Goal: Complete application form

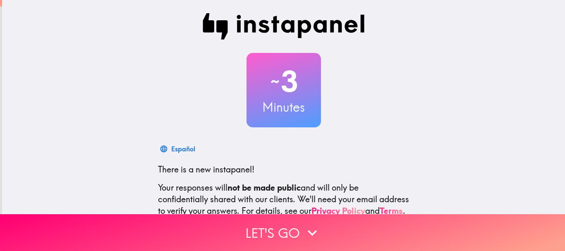
scroll to position [93, 0]
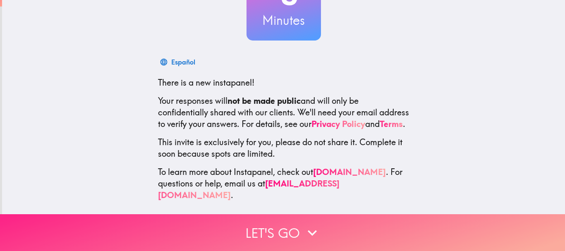
click at [287, 227] on button "Let's go" at bounding box center [282, 232] width 565 height 37
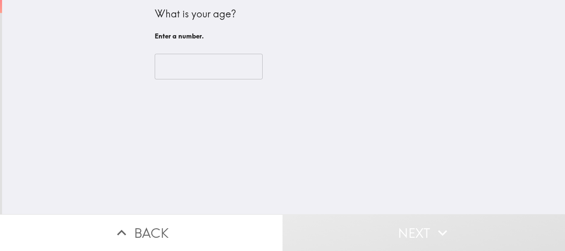
click at [184, 65] on input "number" at bounding box center [209, 67] width 108 height 26
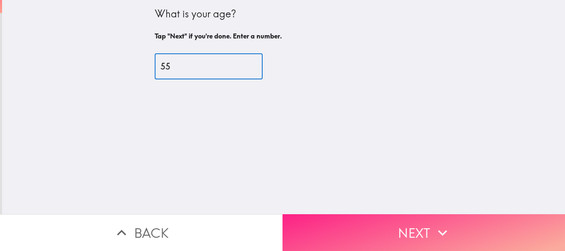
type input "55"
click at [428, 229] on button "Next" at bounding box center [423, 232] width 282 height 37
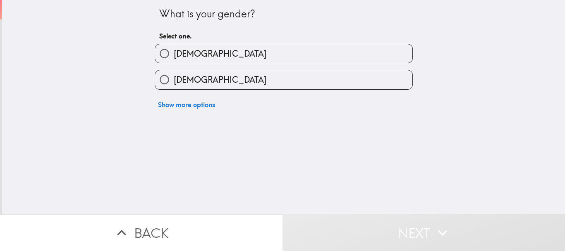
drag, startPoint x: 206, startPoint y: 55, endPoint x: 258, endPoint y: 77, distance: 56.5
click at [206, 55] on label "[DEMOGRAPHIC_DATA]" at bounding box center [283, 53] width 257 height 19
click at [174, 55] on input "[DEMOGRAPHIC_DATA]" at bounding box center [164, 53] width 19 height 19
radio input "true"
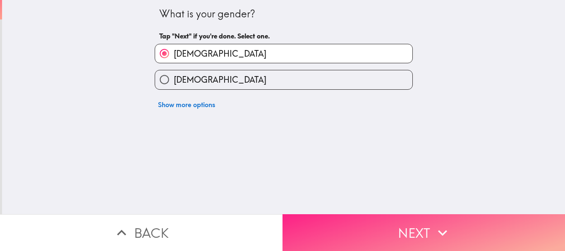
click at [408, 219] on button "Next" at bounding box center [423, 232] width 282 height 37
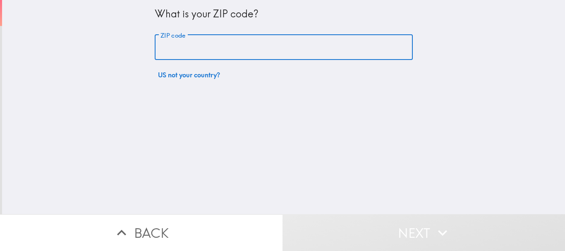
click at [202, 40] on input "ZIP code" at bounding box center [284, 48] width 258 height 26
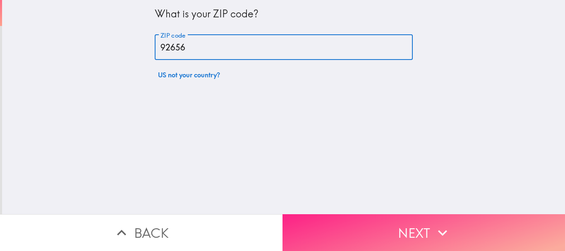
type input "92656"
click at [370, 216] on button "Next" at bounding box center [423, 232] width 282 height 37
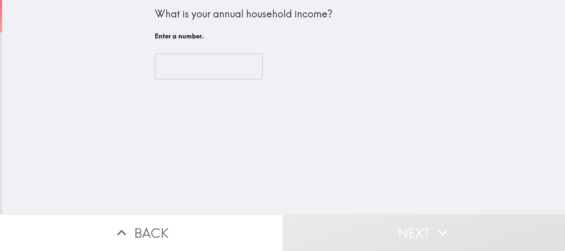
click at [207, 70] on input "number" at bounding box center [209, 67] width 108 height 26
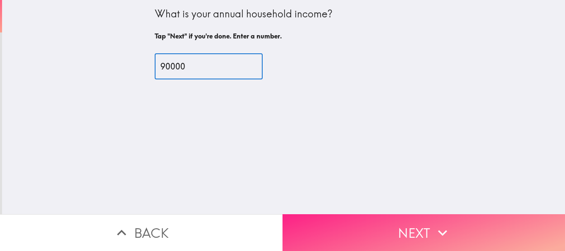
type input "90000"
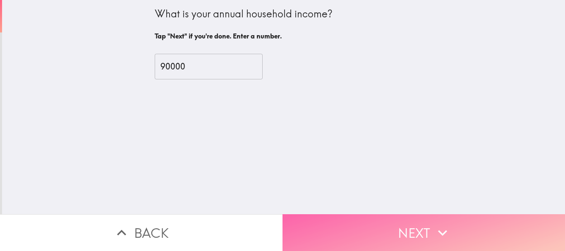
click at [417, 230] on button "Next" at bounding box center [423, 232] width 282 height 37
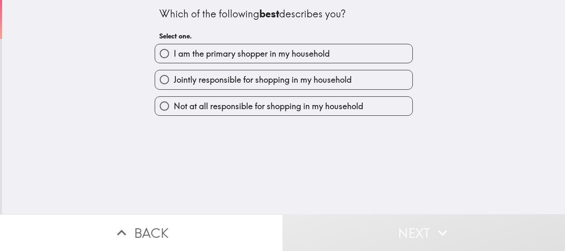
click at [210, 51] on span "I am the primary shopper in my household" at bounding box center [252, 54] width 156 height 12
click at [174, 51] on input "I am the primary shopper in my household" at bounding box center [164, 53] width 19 height 19
radio input "true"
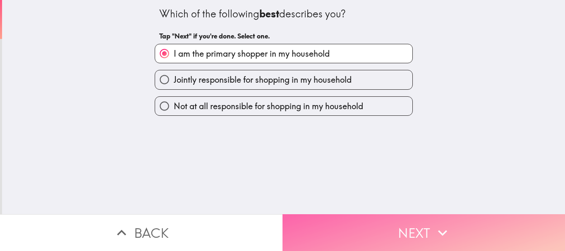
click at [402, 222] on button "Next" at bounding box center [423, 232] width 282 height 37
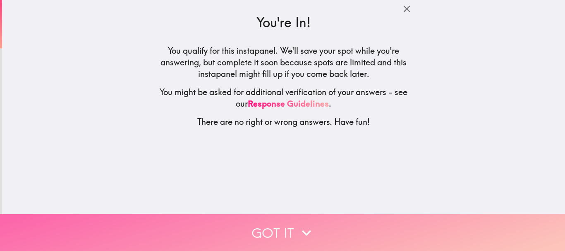
click at [291, 223] on button "Got it" at bounding box center [282, 232] width 565 height 37
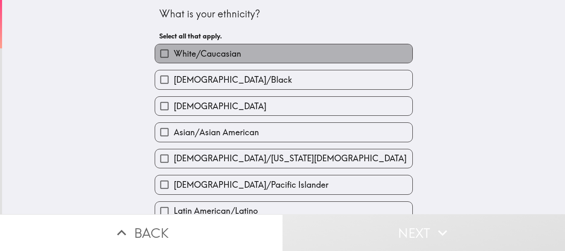
drag, startPoint x: 207, startPoint y: 57, endPoint x: 263, endPoint y: 75, distance: 58.2
click at [208, 57] on span "White/Caucasian" at bounding box center [207, 54] width 67 height 12
click at [174, 57] on input "White/Caucasian" at bounding box center [164, 53] width 19 height 19
checkbox input "true"
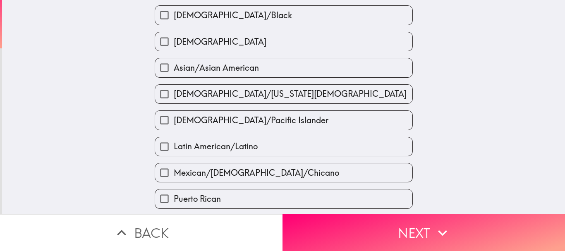
scroll to position [165, 0]
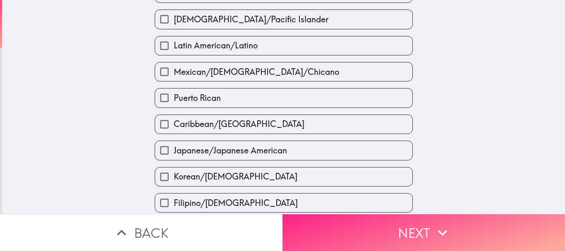
click at [396, 230] on button "Next" at bounding box center [423, 232] width 282 height 37
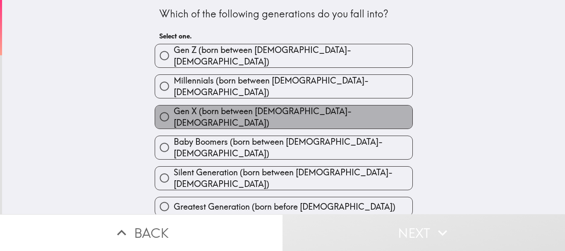
click at [284, 108] on span "Gen X (born between [DEMOGRAPHIC_DATA]-[DEMOGRAPHIC_DATA])" at bounding box center [293, 116] width 239 height 23
click at [174, 108] on input "Gen X (born between [DEMOGRAPHIC_DATA]-[DEMOGRAPHIC_DATA])" at bounding box center [164, 117] width 19 height 19
radio input "true"
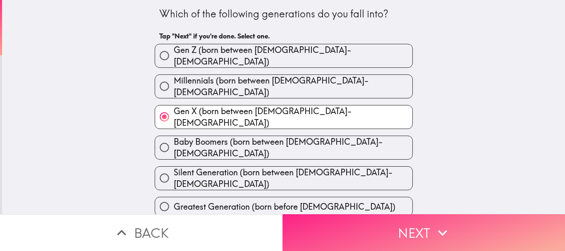
click at [387, 230] on button "Next" at bounding box center [423, 232] width 282 height 37
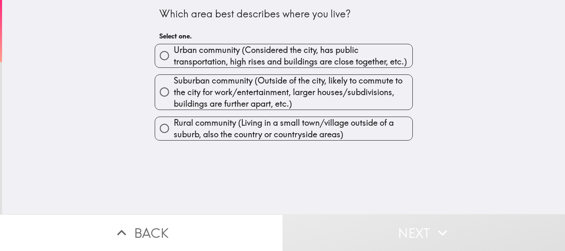
click at [207, 60] on span "Urban community (Considered the city, has public transportation, high rises and…" at bounding box center [293, 55] width 239 height 23
click at [174, 60] on input "Urban community (Considered the city, has public transportation, high rises and…" at bounding box center [164, 55] width 19 height 19
radio input "true"
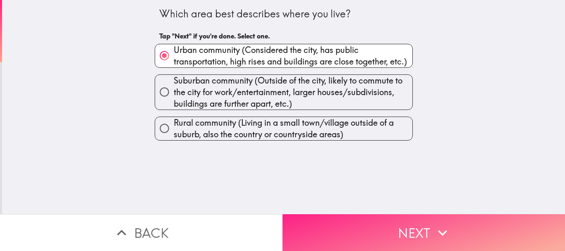
click at [391, 215] on button "Next" at bounding box center [423, 232] width 282 height 37
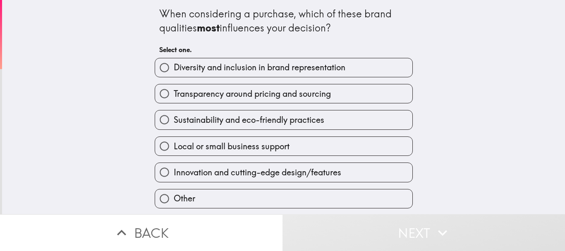
click at [237, 93] on span "Transparency around pricing and sourcing" at bounding box center [252, 94] width 157 height 12
click at [174, 93] on input "Transparency around pricing and sourcing" at bounding box center [164, 93] width 19 height 19
radio input "true"
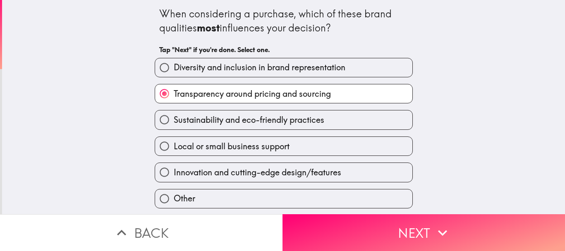
click at [299, 120] on span "Sustainability and eco-friendly practices" at bounding box center [249, 120] width 151 height 12
click at [174, 120] on input "Sustainability and eco-friendly practices" at bounding box center [164, 119] width 19 height 19
radio input "true"
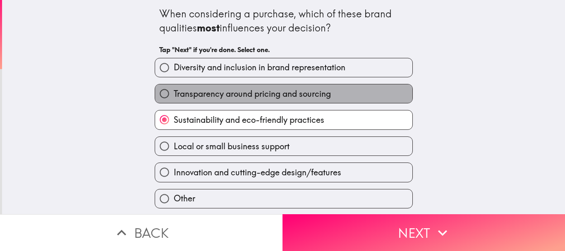
click at [251, 95] on span "Transparency around pricing and sourcing" at bounding box center [252, 94] width 157 height 12
click at [174, 95] on input "Transparency around pricing and sourcing" at bounding box center [164, 93] width 19 height 19
radio input "true"
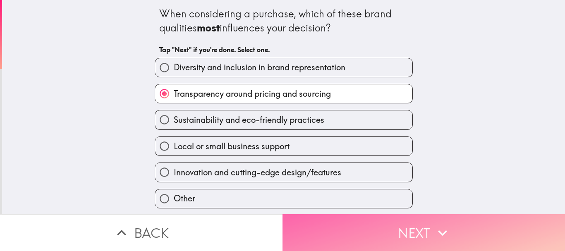
click at [342, 223] on button "Next" at bounding box center [423, 232] width 282 height 37
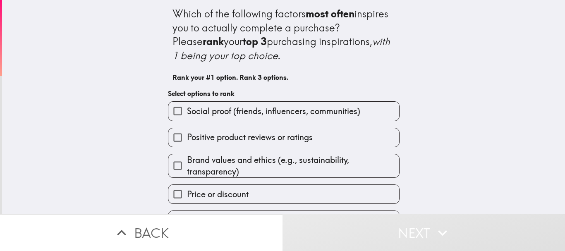
click at [172, 164] on input "Brand values and ethics (e.g., sustainability, transparency)" at bounding box center [177, 165] width 19 height 19
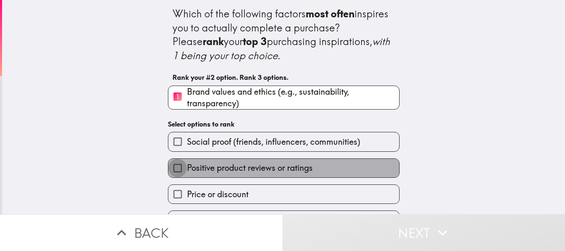
click at [172, 165] on input "Positive product reviews or ratings" at bounding box center [177, 168] width 19 height 19
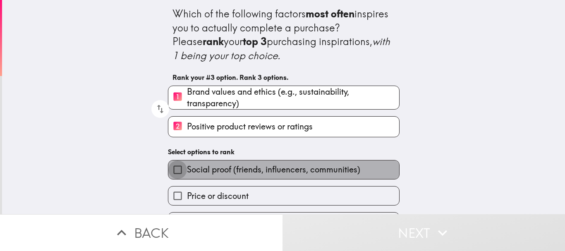
click at [171, 173] on input "Social proof (friends, influencers, communities)" at bounding box center [177, 169] width 19 height 19
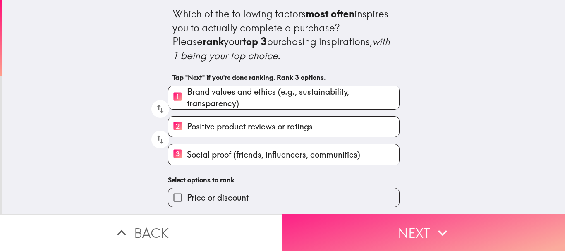
click at [406, 223] on button "Next" at bounding box center [423, 232] width 282 height 37
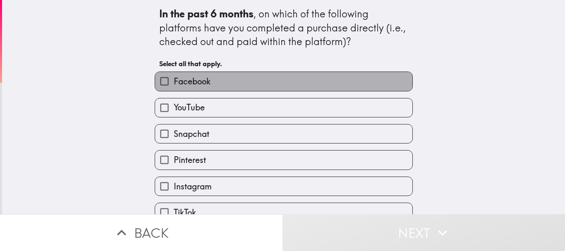
click at [212, 84] on label "Facebook" at bounding box center [283, 81] width 257 height 19
click at [174, 84] on input "Facebook" at bounding box center [164, 81] width 19 height 19
checkbox input "true"
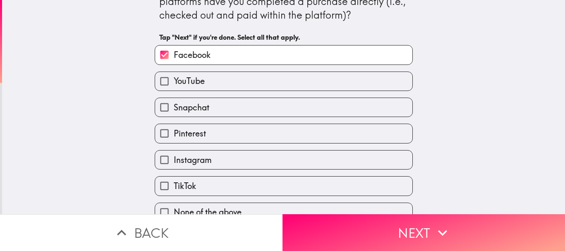
scroll to position [41, 0]
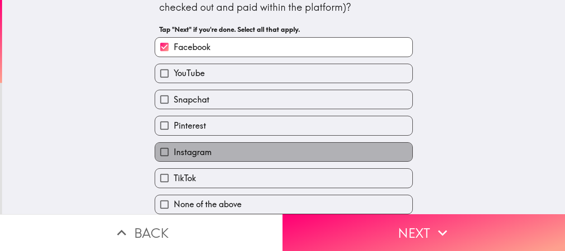
click at [198, 146] on span "Instagram" at bounding box center [193, 152] width 38 height 12
click at [174, 145] on input "Instagram" at bounding box center [164, 152] width 19 height 19
checkbox input "true"
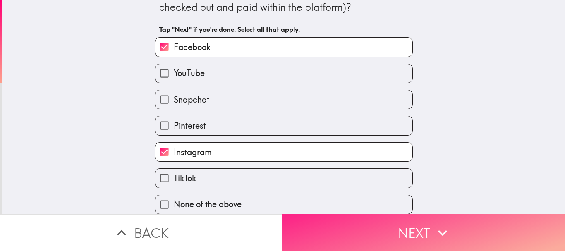
click at [357, 228] on button "Next" at bounding box center [423, 232] width 282 height 37
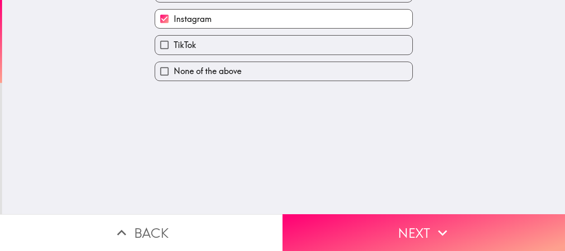
scroll to position [0, 0]
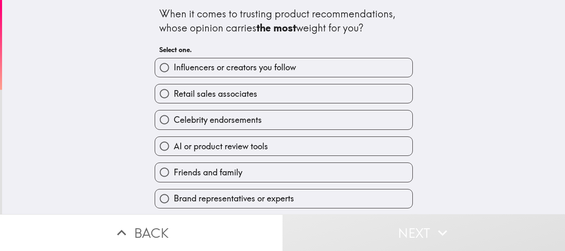
click at [232, 91] on span "Retail sales associates" at bounding box center [216, 94] width 84 height 12
click at [174, 91] on input "Retail sales associates" at bounding box center [164, 93] width 19 height 19
radio input "true"
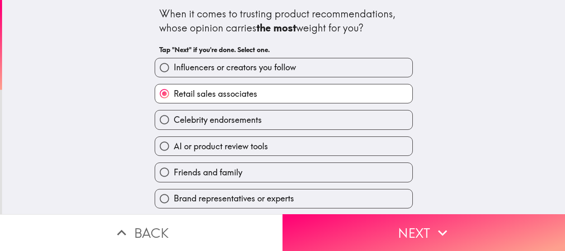
scroll to position [0, 0]
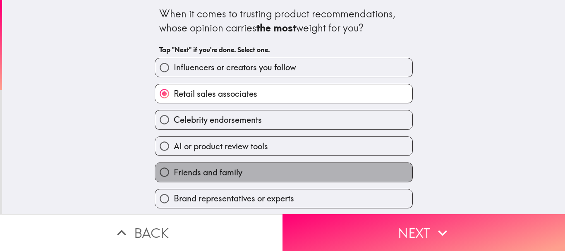
click at [230, 177] on span "Friends and family" at bounding box center [208, 173] width 69 height 12
click at [174, 177] on input "Friends and family" at bounding box center [164, 172] width 19 height 19
radio input "true"
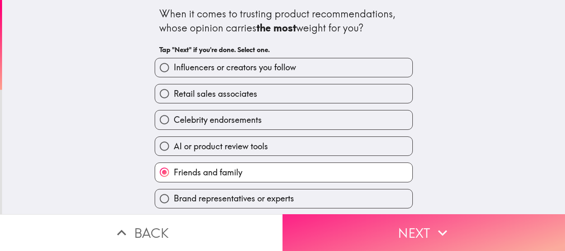
click at [347, 227] on button "Next" at bounding box center [423, 232] width 282 height 37
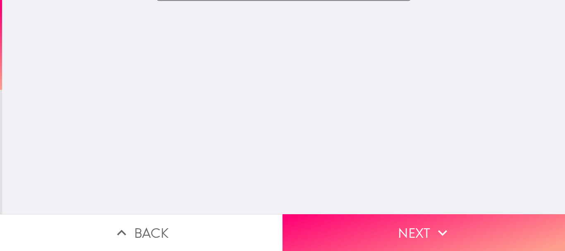
scroll to position [0, 0]
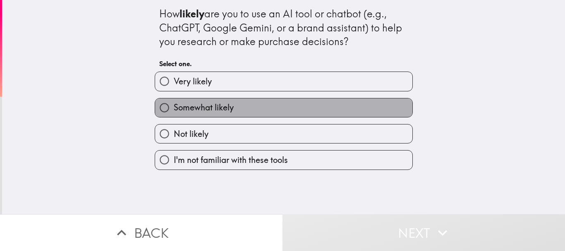
click at [218, 105] on span "Somewhat likely" at bounding box center [204, 108] width 60 height 12
click at [174, 105] on input "Somewhat likely" at bounding box center [164, 107] width 19 height 19
radio input "true"
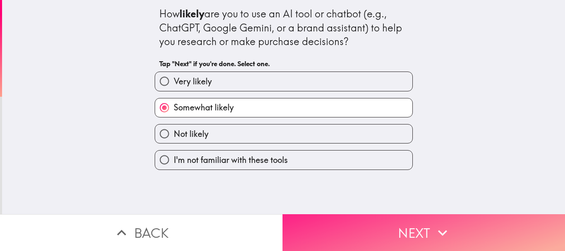
click at [416, 230] on button "Next" at bounding box center [423, 232] width 282 height 37
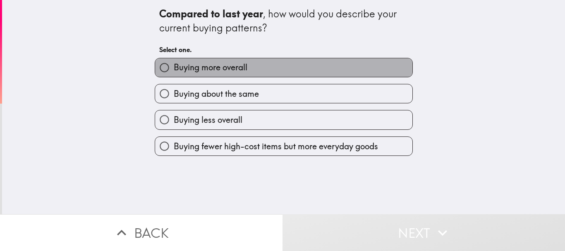
click at [213, 62] on span "Buying more overall" at bounding box center [211, 68] width 74 height 12
click at [174, 62] on input "Buying more overall" at bounding box center [164, 67] width 19 height 19
radio input "true"
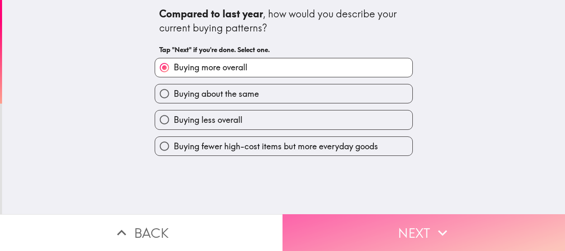
click at [378, 220] on button "Next" at bounding box center [423, 232] width 282 height 37
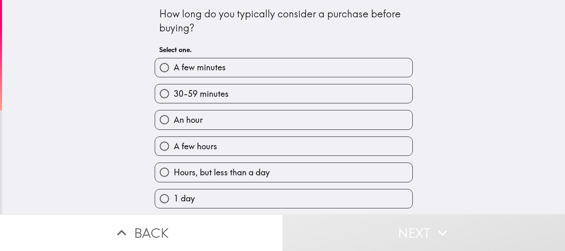
drag, startPoint x: 206, startPoint y: 69, endPoint x: 210, endPoint y: 74, distance: 5.6
click at [207, 69] on span "A few minutes" at bounding box center [200, 68] width 52 height 12
click at [174, 69] on input "A few minutes" at bounding box center [164, 67] width 19 height 19
radio input "true"
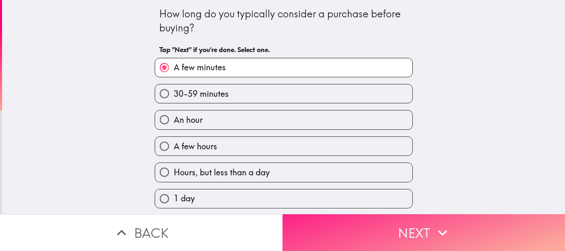
click at [332, 215] on button "Next" at bounding box center [423, 232] width 282 height 37
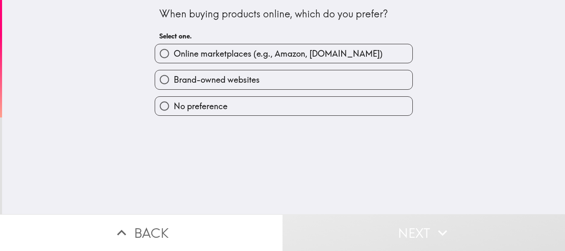
click at [230, 55] on span "Online marketplaces (e.g., Amazon, [DOMAIN_NAME])" at bounding box center [278, 54] width 209 height 12
click at [174, 55] on input "Online marketplaces (e.g., Amazon, [DOMAIN_NAME])" at bounding box center [164, 53] width 19 height 19
radio input "true"
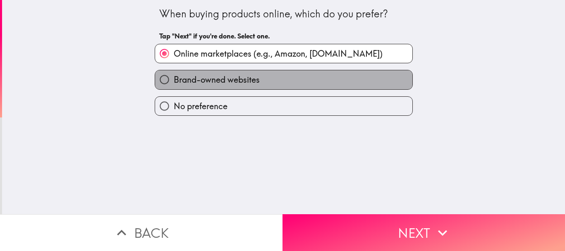
click at [225, 80] on span "Brand-owned websites" at bounding box center [217, 80] width 86 height 12
click at [174, 80] on input "Brand-owned websites" at bounding box center [164, 79] width 19 height 19
radio input "true"
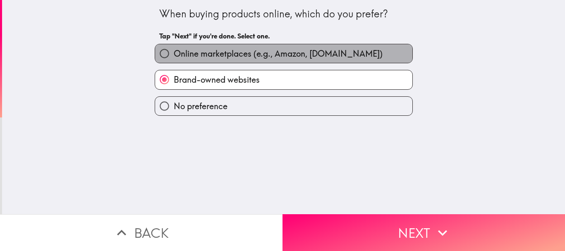
click at [226, 53] on span "Online marketplaces (e.g., Amazon, [DOMAIN_NAME])" at bounding box center [278, 54] width 209 height 12
click at [174, 53] on input "Online marketplaces (e.g., Amazon, [DOMAIN_NAME])" at bounding box center [164, 53] width 19 height 19
radio input "true"
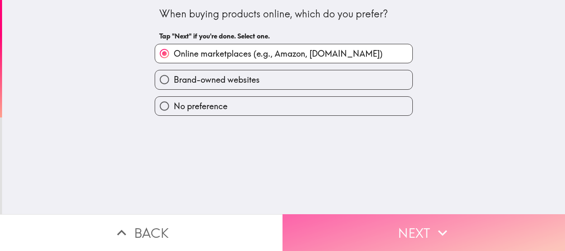
click at [413, 226] on button "Next" at bounding box center [423, 232] width 282 height 37
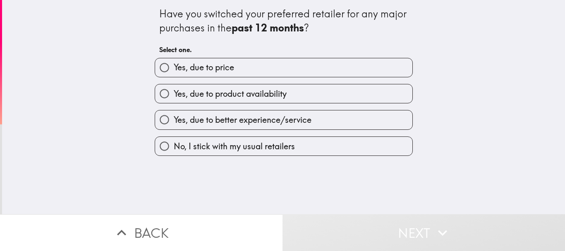
click at [230, 96] on span "Yes, due to product availability" at bounding box center [230, 94] width 113 height 12
click at [174, 96] on input "Yes, due to product availability" at bounding box center [164, 93] width 19 height 19
radio input "true"
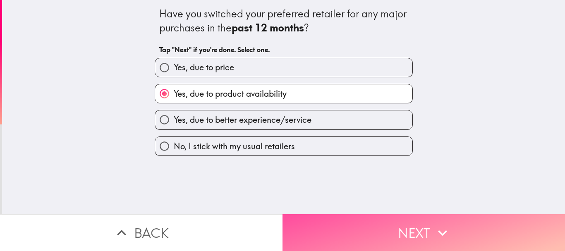
drag, startPoint x: 429, startPoint y: 222, endPoint x: 415, endPoint y: 199, distance: 27.4
click at [429, 222] on button "Next" at bounding box center [423, 232] width 282 height 37
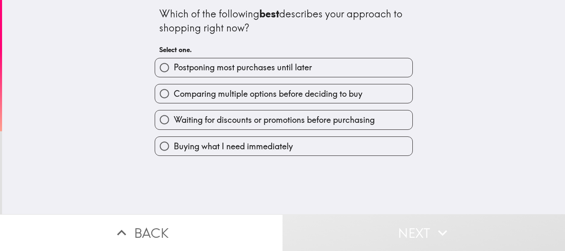
click at [225, 97] on span "Comparing multiple options before deciding to buy" at bounding box center [268, 94] width 189 height 12
click at [174, 97] on input "Comparing multiple options before deciding to buy" at bounding box center [164, 93] width 19 height 19
radio input "true"
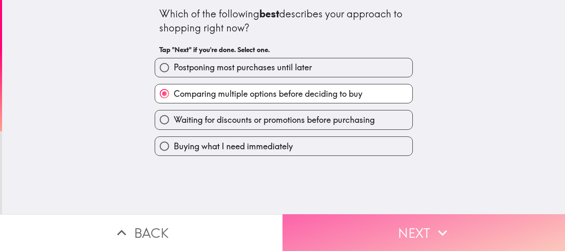
click at [374, 232] on button "Next" at bounding box center [423, 232] width 282 height 37
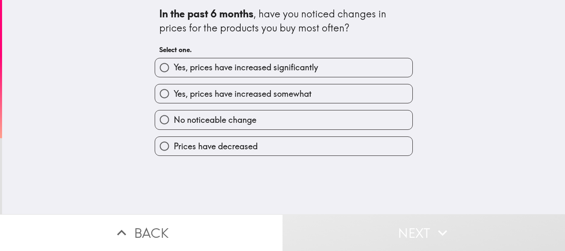
click at [238, 98] on span "Yes, prices have increased somewhat" at bounding box center [243, 94] width 138 height 12
click at [174, 98] on input "Yes, prices have increased somewhat" at bounding box center [164, 93] width 19 height 19
radio input "true"
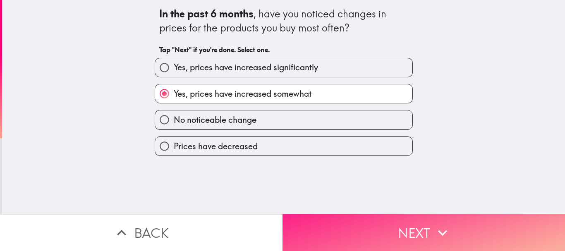
click at [376, 221] on button "Next" at bounding box center [423, 232] width 282 height 37
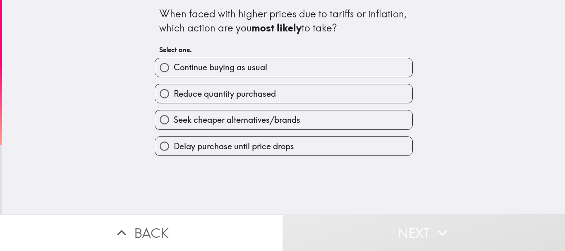
click at [240, 98] on span "Reduce quantity purchased" at bounding box center [225, 94] width 102 height 12
click at [174, 98] on input "Reduce quantity purchased" at bounding box center [164, 93] width 19 height 19
radio input "true"
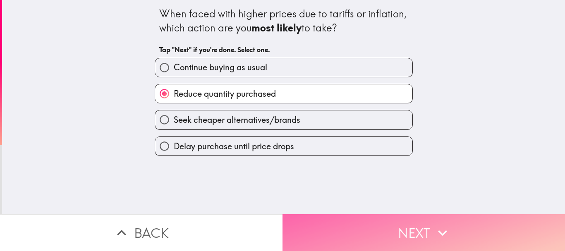
click at [368, 224] on button "Next" at bounding box center [423, 232] width 282 height 37
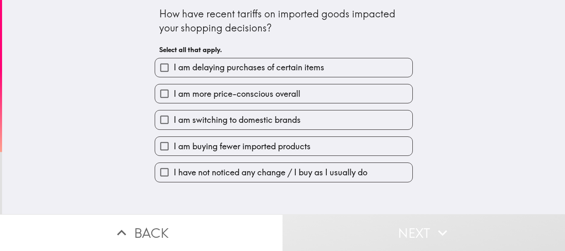
click at [292, 98] on span "I am more price-conscious overall" at bounding box center [237, 94] width 127 height 12
click at [174, 98] on input "I am more price-conscious overall" at bounding box center [164, 93] width 19 height 19
checkbox input "true"
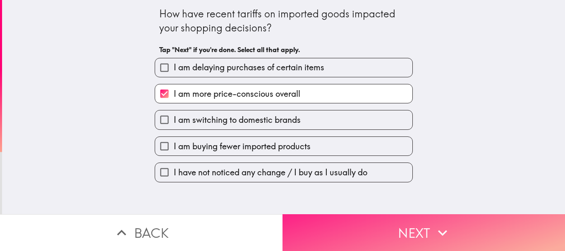
click at [352, 214] on button "Next" at bounding box center [423, 232] width 282 height 37
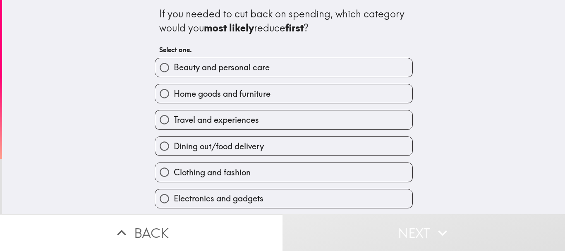
scroll to position [41, 0]
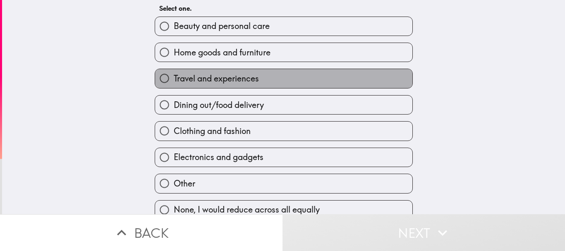
click at [232, 80] on span "Travel and experiences" at bounding box center [216, 79] width 85 height 12
click at [174, 80] on input "Travel and experiences" at bounding box center [164, 78] width 19 height 19
radio input "true"
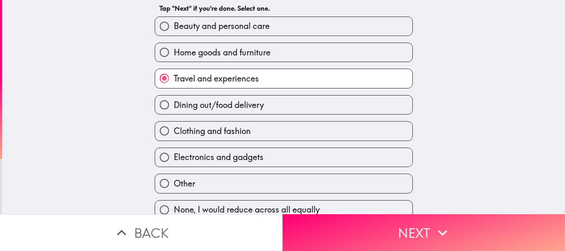
scroll to position [53, 0]
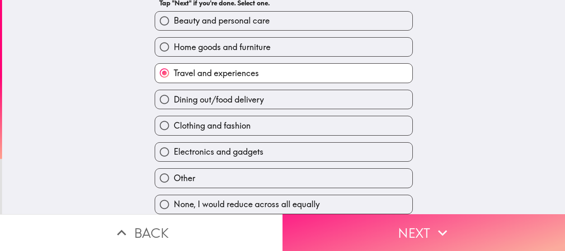
click at [351, 222] on button "Next" at bounding box center [423, 232] width 282 height 37
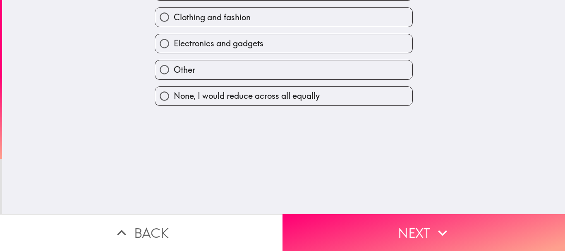
scroll to position [0, 0]
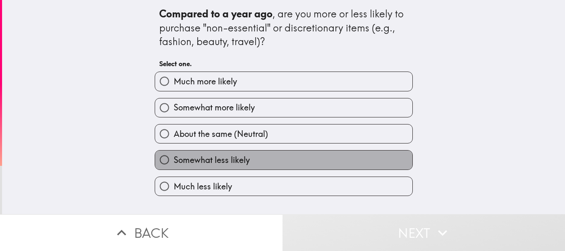
click at [236, 162] on span "Somewhat less likely" at bounding box center [212, 160] width 76 height 12
click at [174, 162] on input "Somewhat less likely" at bounding box center [164, 160] width 19 height 19
radio input "true"
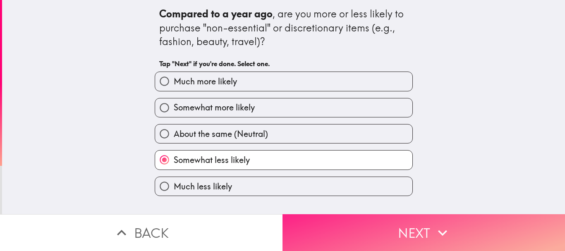
click at [359, 224] on button "Next" at bounding box center [423, 232] width 282 height 37
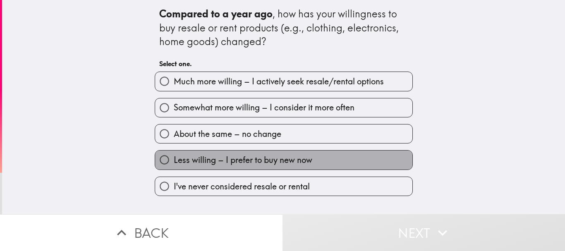
click at [260, 165] on span "Less willing – I prefer to buy new now" at bounding box center [243, 160] width 139 height 12
click at [174, 165] on input "Less willing – I prefer to buy new now" at bounding box center [164, 160] width 19 height 19
radio input "true"
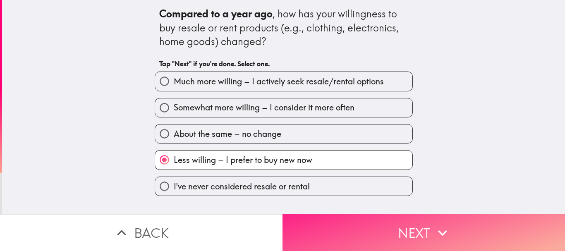
click at [384, 227] on button "Next" at bounding box center [423, 232] width 282 height 37
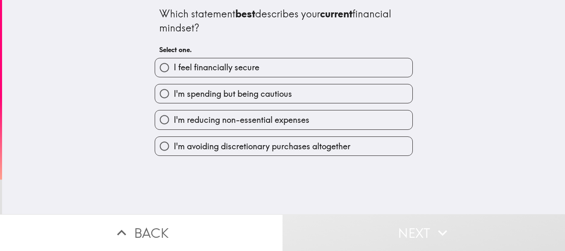
click at [230, 71] on span "I feel financially secure" at bounding box center [217, 68] width 86 height 12
click at [174, 71] on input "I feel financially secure" at bounding box center [164, 67] width 19 height 19
radio input "true"
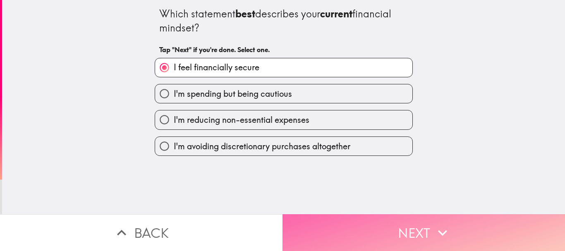
click at [353, 220] on button "Next" at bounding box center [423, 232] width 282 height 37
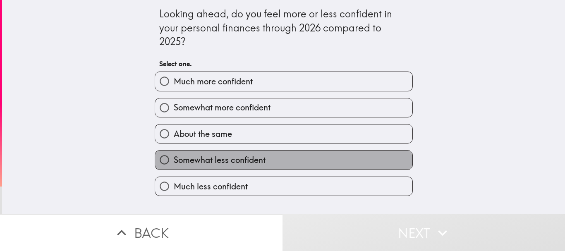
click at [235, 164] on span "Somewhat less confident" at bounding box center [220, 160] width 92 height 12
click at [174, 164] on input "Somewhat less confident" at bounding box center [164, 160] width 19 height 19
radio input "true"
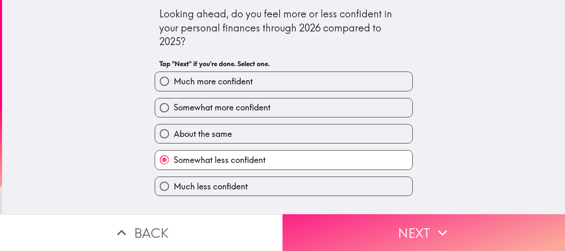
click at [372, 218] on button "Next" at bounding box center [423, 232] width 282 height 37
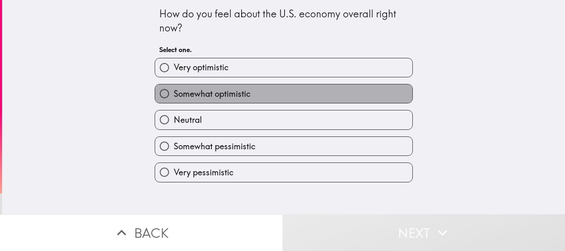
drag, startPoint x: 218, startPoint y: 97, endPoint x: 348, endPoint y: 167, distance: 147.7
click at [219, 97] on span "Somewhat optimistic" at bounding box center [212, 94] width 77 height 12
click at [174, 97] on input "Somewhat optimistic" at bounding box center [164, 93] width 19 height 19
radio input "true"
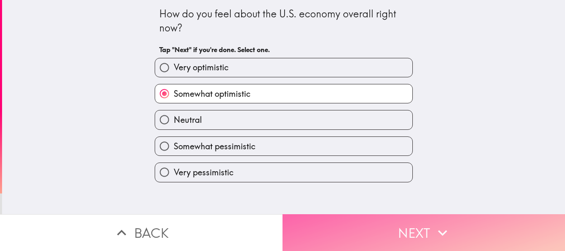
click at [378, 225] on button "Next" at bounding box center [423, 232] width 282 height 37
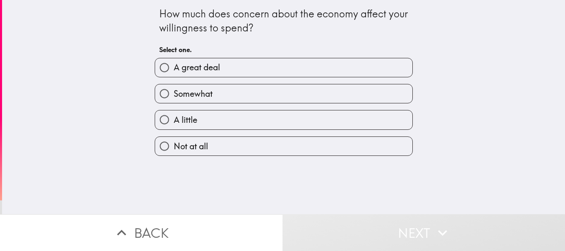
click at [227, 91] on label "Somewhat" at bounding box center [283, 93] width 257 height 19
click at [174, 91] on input "Somewhat" at bounding box center [164, 93] width 19 height 19
radio input "true"
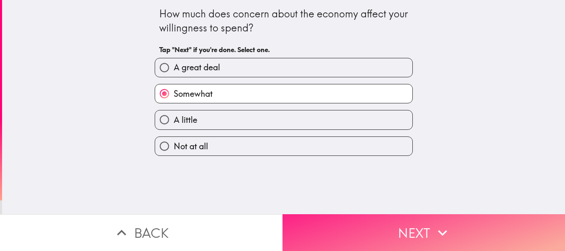
click at [366, 223] on button "Next" at bounding box center [423, 232] width 282 height 37
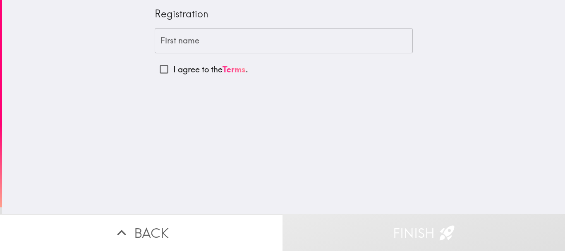
click at [202, 46] on input "First name" at bounding box center [284, 41] width 258 height 26
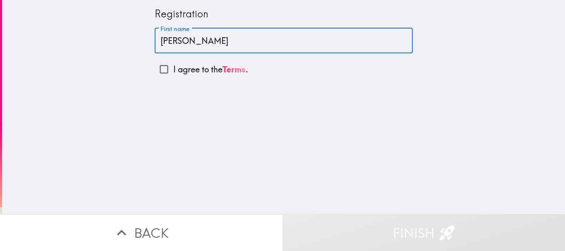
type input "[PERSON_NAME]"
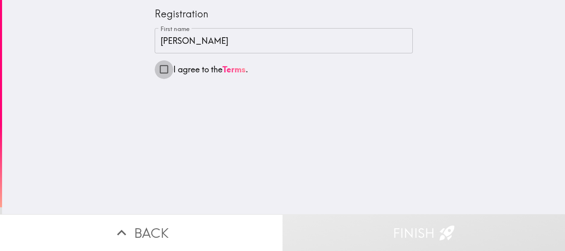
click at [160, 70] on input "I agree to the Terms ." at bounding box center [164, 69] width 19 height 19
checkbox input "true"
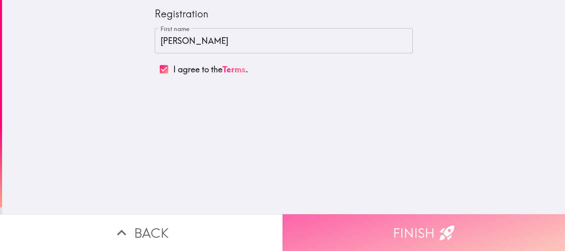
click at [404, 225] on button "Finish" at bounding box center [423, 232] width 282 height 37
